Goal: Obtain resource: Download file/media

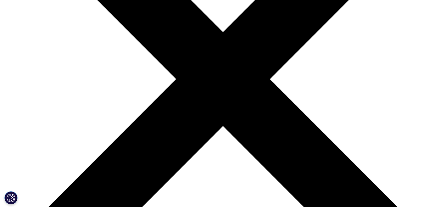
scroll to position [156, 0]
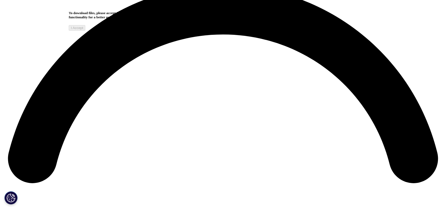
scroll to position [919, 0]
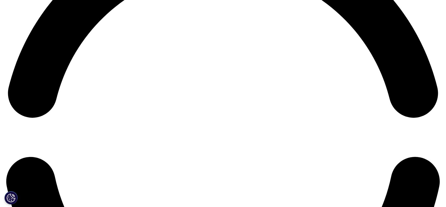
scroll to position [976, 0]
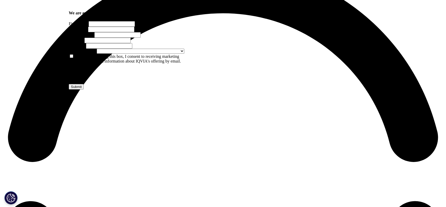
scroll to position [903, 0]
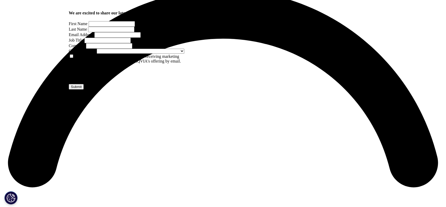
click at [107, 27] on input "First Name" at bounding box center [112, 23] width 46 height 5
type input "Pilar"
type input "Hernandez"
type input "pilarhdez@gmail.com"
select select "[GEOGRAPHIC_DATA]"
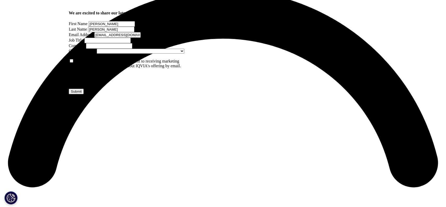
click at [131, 43] on input "Job Title" at bounding box center [107, 40] width 46 height 5
type input "Dir"
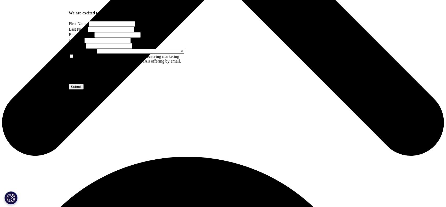
click at [96, 27] on input "First Name" at bounding box center [112, 23] width 46 height 5
type input "[PERSON_NAME]"
type input "[EMAIL_ADDRESS][DOMAIN_NAME]"
select select "[GEOGRAPHIC_DATA]"
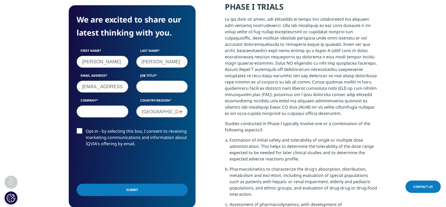
click at [148, 84] on input "Job Title" at bounding box center [162, 86] width 52 height 12
type input "Director, Biostatistics"
click at [89, 115] on input "Company" at bounding box center [103, 111] width 52 height 12
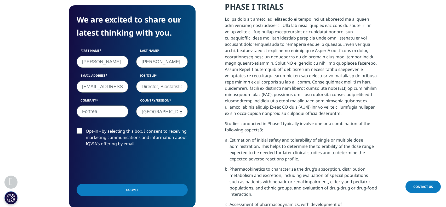
type input "Fortrea"
click at [121, 188] on input "Submit" at bounding box center [132, 189] width 111 height 12
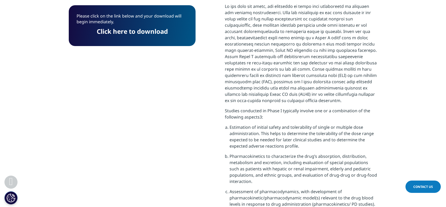
scroll to position [40, 127]
click at [155, 32] on link "Click here to download" at bounding box center [132, 31] width 71 height 9
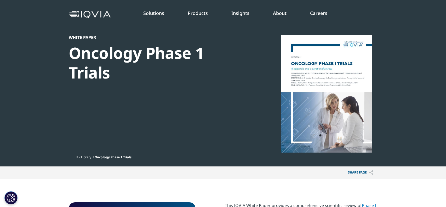
scroll to position [0, 0]
